Goal: Task Accomplishment & Management: Use online tool/utility

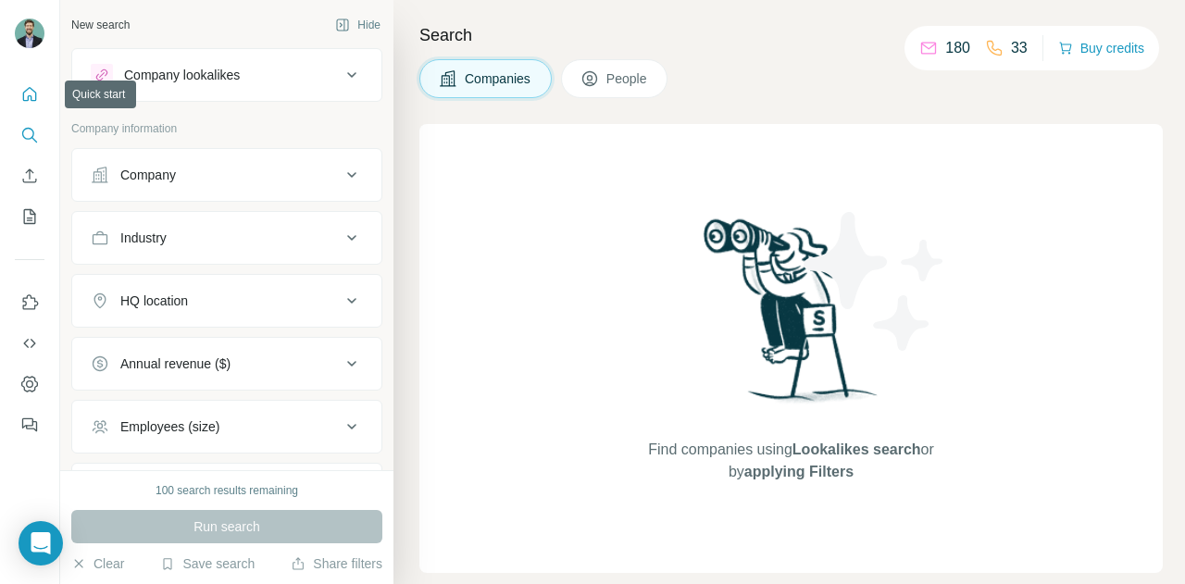
click at [26, 91] on icon "Quick start" at bounding box center [30, 94] width 14 height 14
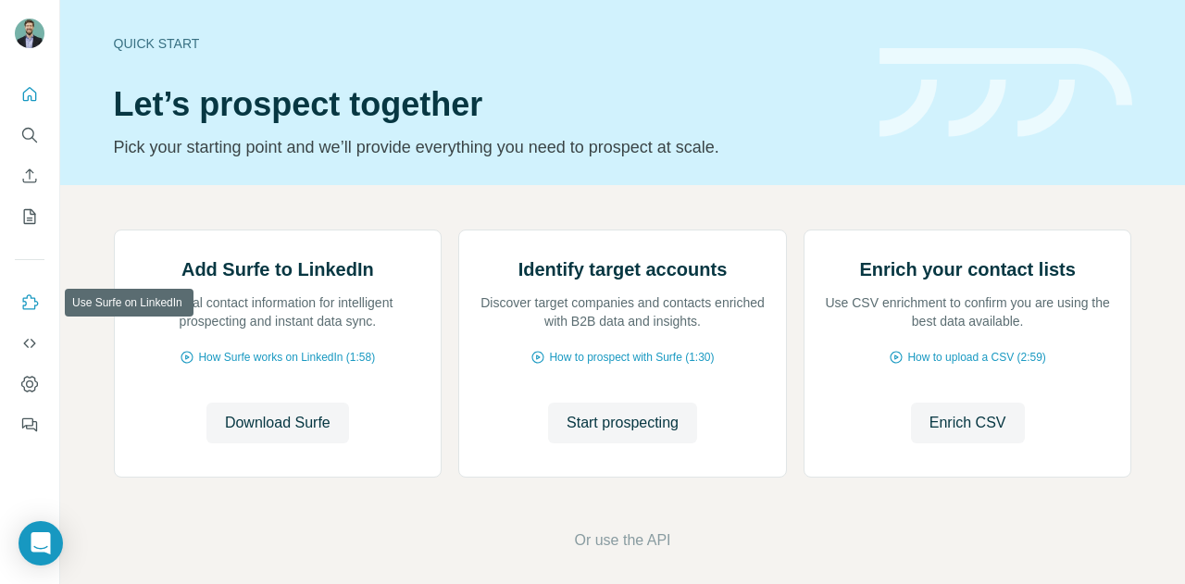
click at [33, 299] on icon "Use Surfe on LinkedIn" at bounding box center [29, 302] width 19 height 19
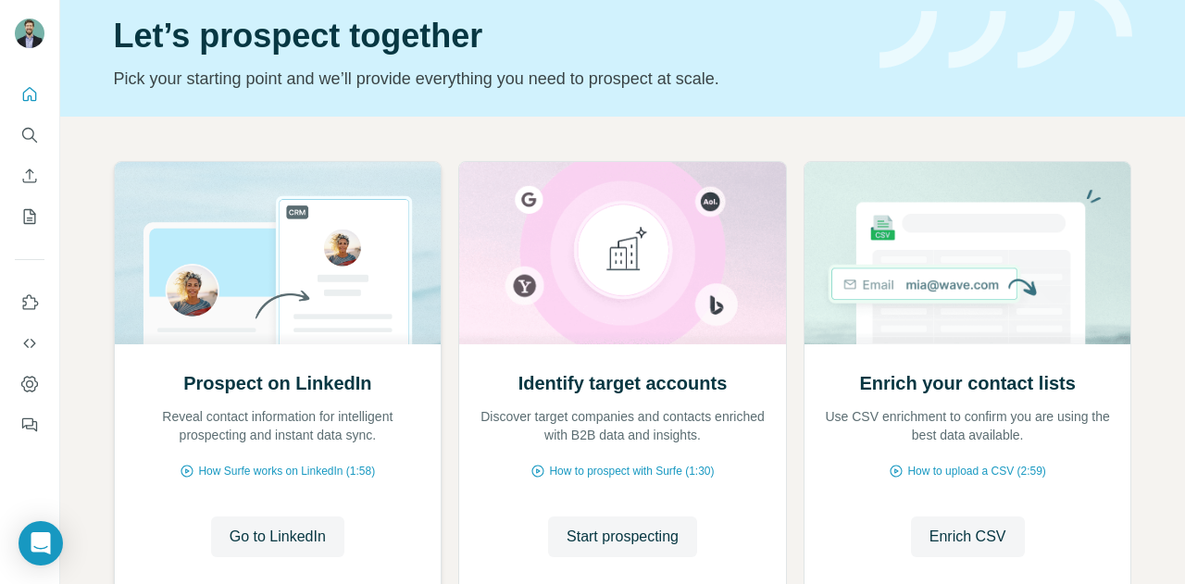
scroll to position [194, 0]
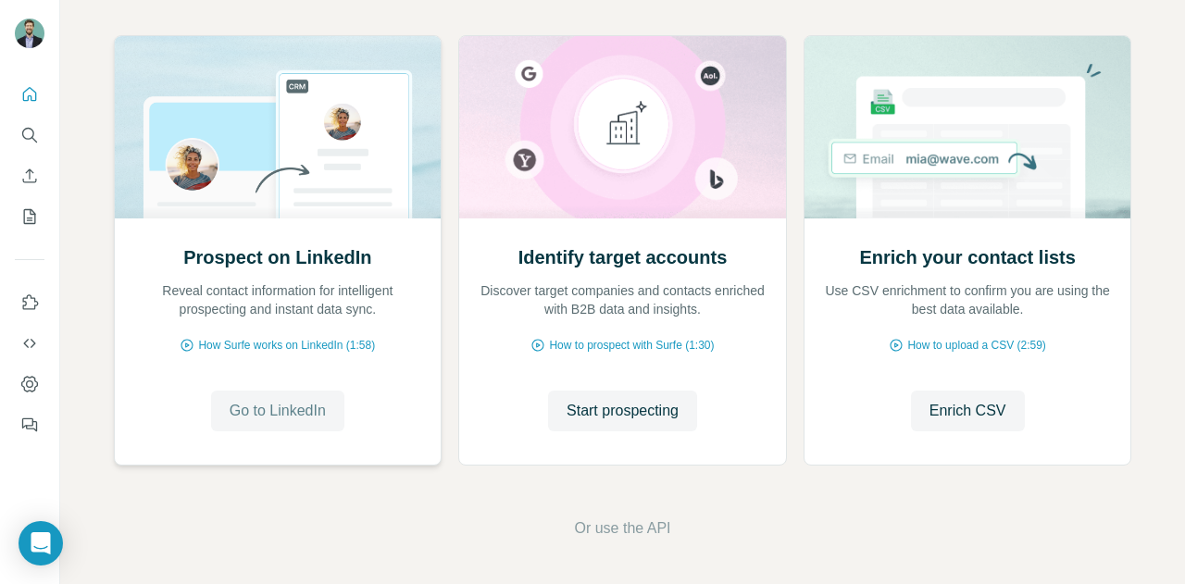
click at [294, 419] on span "Go to LinkedIn" at bounding box center [278, 411] width 96 height 22
